Goal: Book appointment/travel/reservation

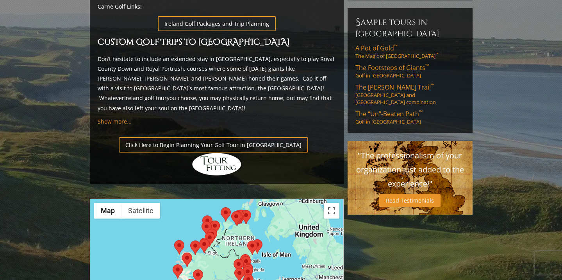
scroll to position [511, 0]
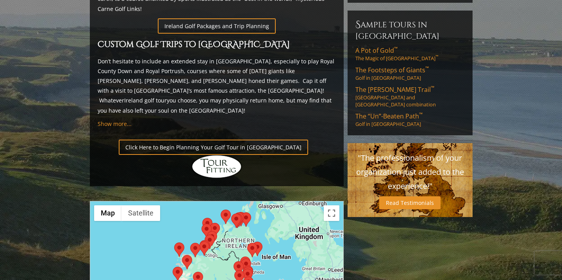
click at [152, 140] on p "Click Here to Begin Planning Your Golf Tour in [GEOGRAPHIC_DATA]" at bounding box center [217, 159] width 238 height 39
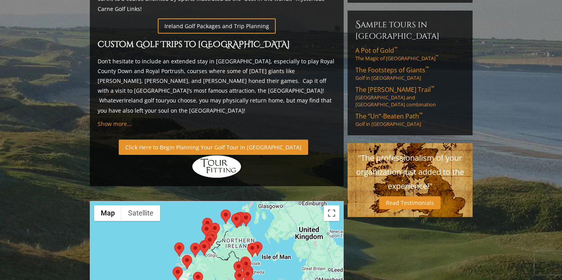
click at [150, 140] on link "Click Here to Begin Planning Your Golf Tour in [GEOGRAPHIC_DATA]" at bounding box center [214, 147] width 190 height 15
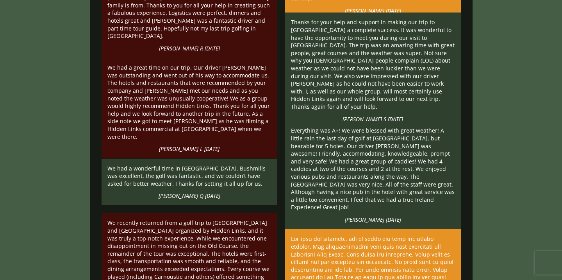
scroll to position [1768, 0]
